Goal: Transaction & Acquisition: Purchase product/service

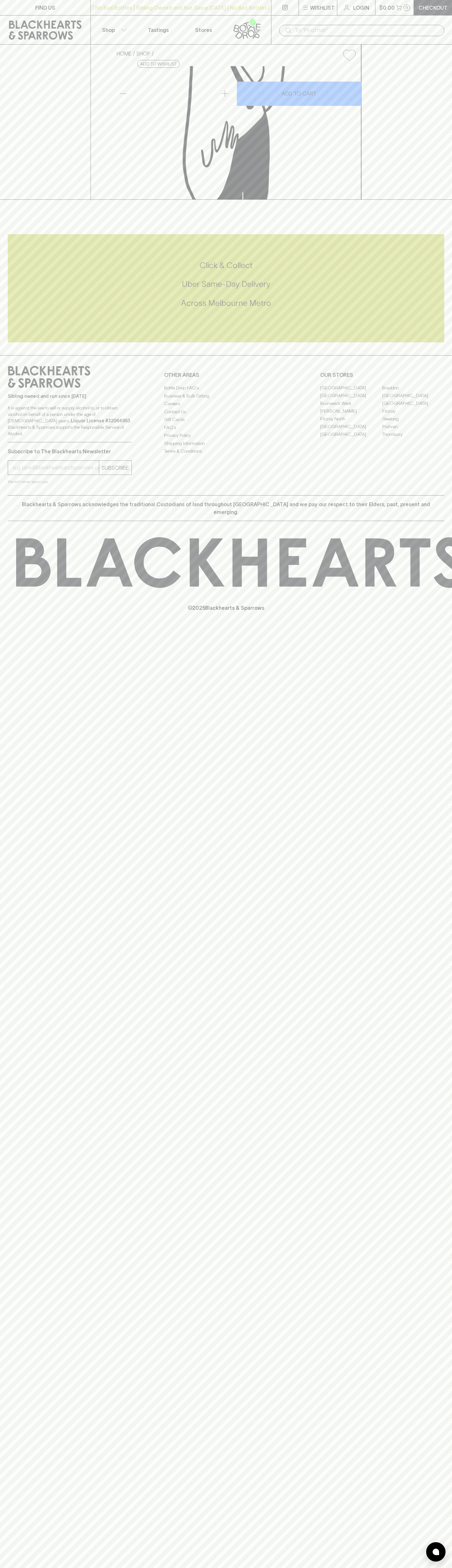
click at [233, 27] on icon at bounding box center [247, 28] width 37 height 21
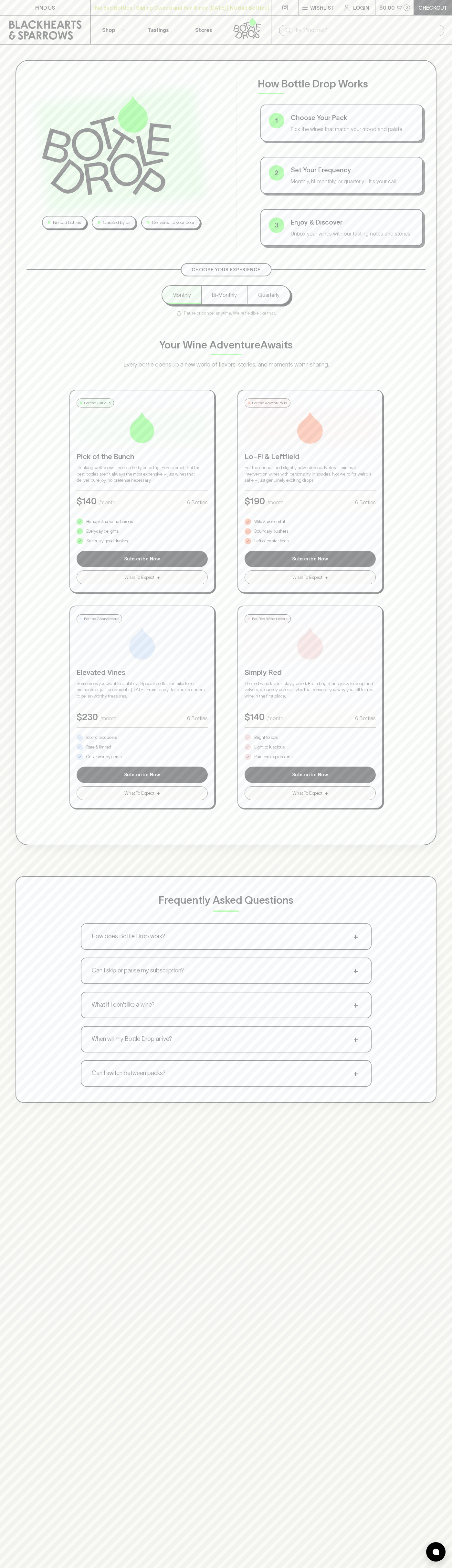
click at [91, 1568] on html "FIND US | No Bad Bottles | Sibling Owned and Run Since 2006 | No Bad Bottles | …" at bounding box center [226, 1014] width 452 height 2027
click at [31, 427] on div "Choose Your Experience Monthly Bi-Monthly Quarterly Pause or cancel anytime. We…" at bounding box center [226, 539] width 399 height 539
